Goal: Task Accomplishment & Management: Use online tool/utility

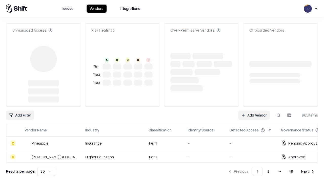
click at [254, 111] on link "Add Vendor" at bounding box center [254, 115] width 32 height 9
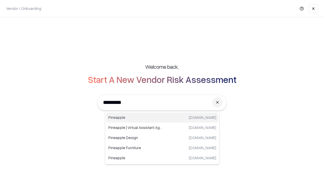
click at [162, 118] on div "Pineapple [DOMAIN_NAME]" at bounding box center [162, 118] width 112 height 10
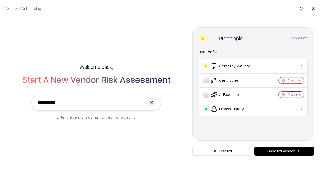
type input "*********"
click at [284, 151] on button "Onboard Vendor" at bounding box center [285, 151] width 60 height 9
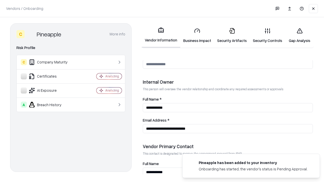
scroll to position [262, 0]
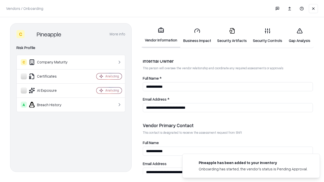
click at [197, 35] on link "Business Impact" at bounding box center [197, 36] width 34 height 24
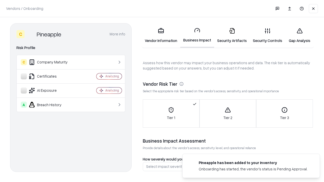
click at [300, 35] on link "Gap Analysis" at bounding box center [299, 36] width 29 height 24
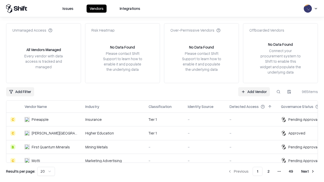
click at [254, 92] on link "Add Vendor" at bounding box center [254, 91] width 32 height 9
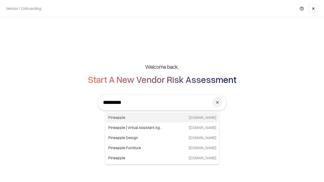
click at [162, 118] on div "Pineapple [DOMAIN_NAME]" at bounding box center [162, 118] width 112 height 10
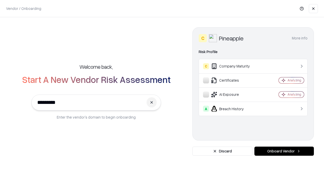
type input "*********"
click at [284, 151] on button "Onboard Vendor" at bounding box center [285, 151] width 60 height 9
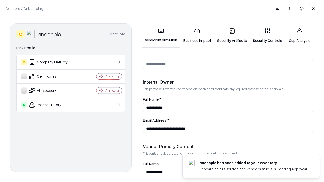
scroll to position [262, 0]
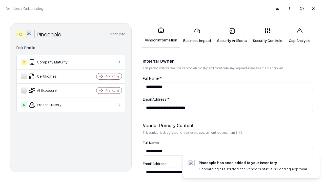
click at [300, 35] on link "Gap Analysis" at bounding box center [299, 36] width 29 height 24
